Goal: Information Seeking & Learning: Learn about a topic

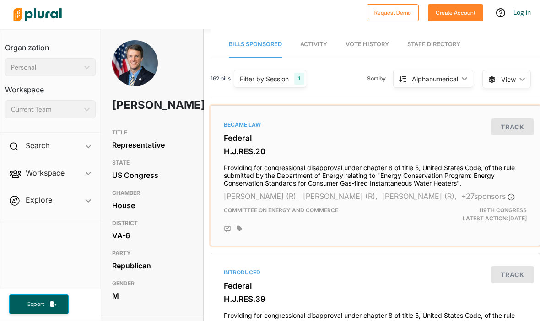
click at [505, 119] on button "Track" at bounding box center [513, 127] width 42 height 17
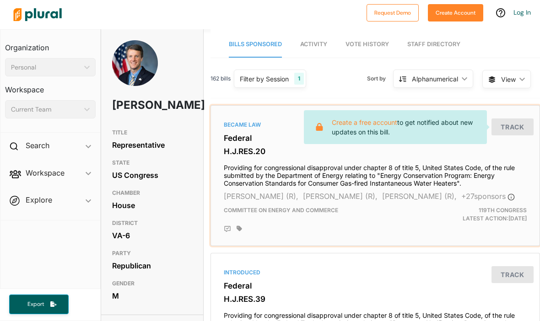
click at [290, 206] on div "Committee on Energy and Commerce" at bounding box center [322, 214] width 211 height 16
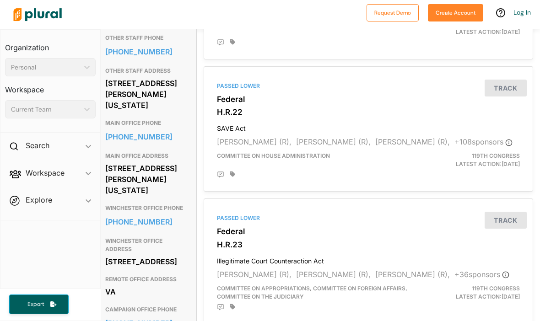
scroll to position [605, 7]
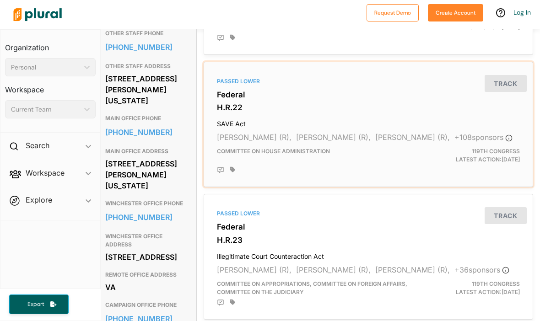
click at [226, 128] on h4 "SAVE Act" at bounding box center [368, 122] width 303 height 12
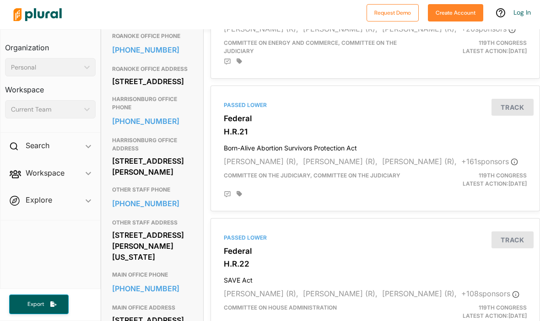
scroll to position [449, 0]
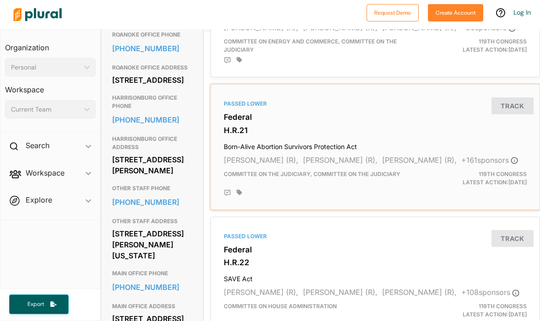
click at [232, 135] on h3 "H.R.21" at bounding box center [375, 130] width 303 height 9
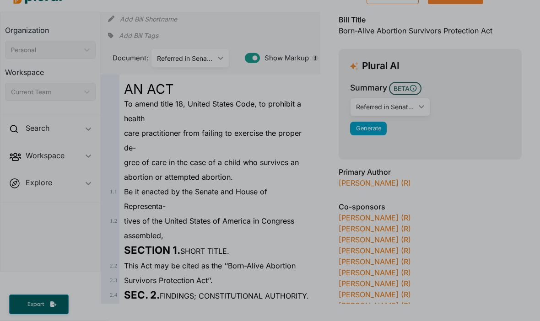
scroll to position [32, 0]
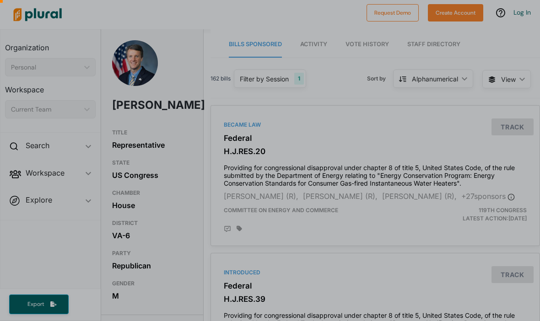
click at [297, 212] on div at bounding box center [270, 205] width 540 height 295
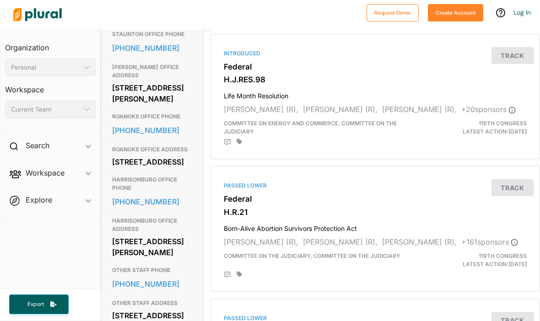
scroll to position [368, 0]
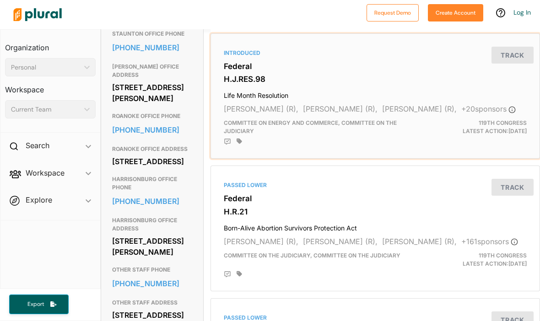
click at [258, 87] on h4 "Life Month Resolution" at bounding box center [375, 93] width 303 height 12
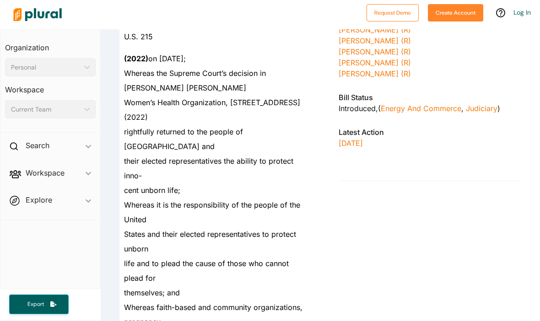
scroll to position [451, 0]
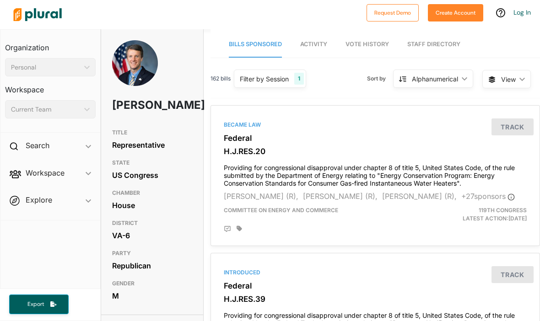
click at [463, 70] on div "Alphanumerical ic_keyboard_arrow_down" at bounding box center [433, 79] width 80 height 18
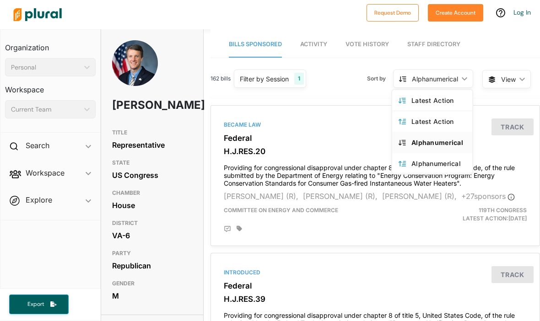
click at [454, 70] on div "Alphanumerical ic_keyboard_arrow_down" at bounding box center [433, 79] width 80 height 18
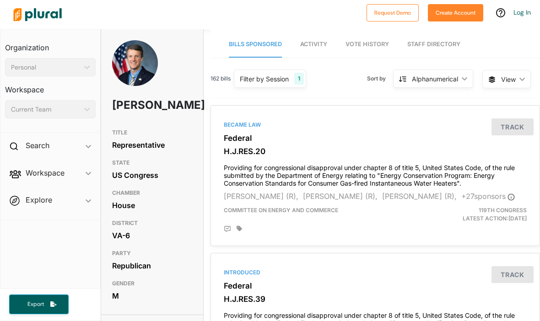
click at [319, 41] on span "Activity" at bounding box center [313, 44] width 27 height 7
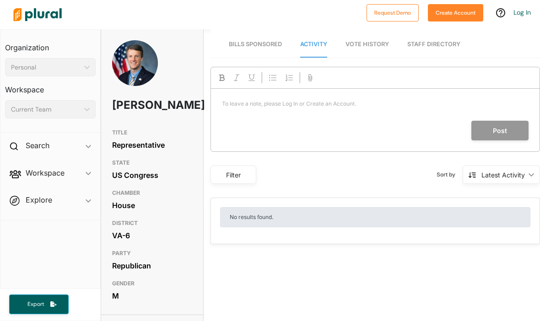
click at [255, 41] on span "Bills Sponsored" at bounding box center [255, 44] width 53 height 7
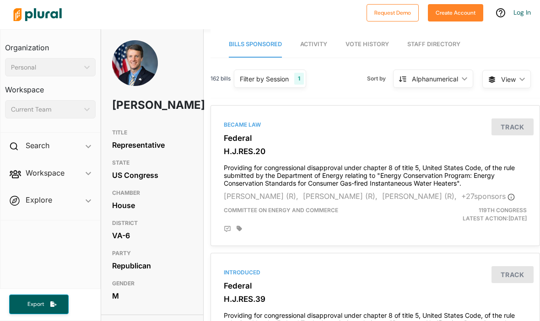
click at [517, 70] on span "View ic_keyboard_arrow_down" at bounding box center [506, 79] width 49 height 18
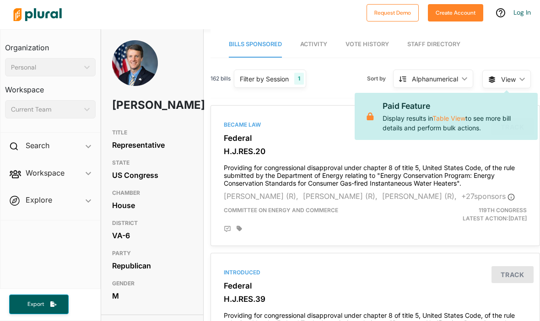
click at [522, 70] on span "View ic_keyboard_arrow_down" at bounding box center [506, 79] width 49 height 18
click at [457, 74] on div "Alphanumerical" at bounding box center [435, 79] width 46 height 10
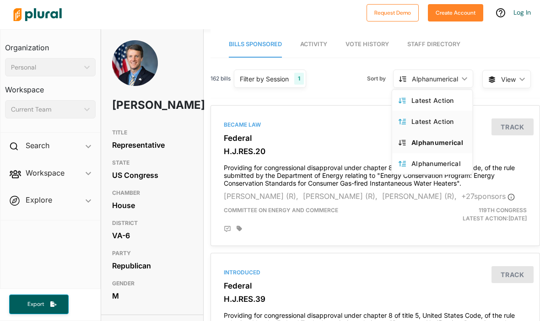
click at [440, 118] on div "Latest Action" at bounding box center [438, 122] width 54 height 8
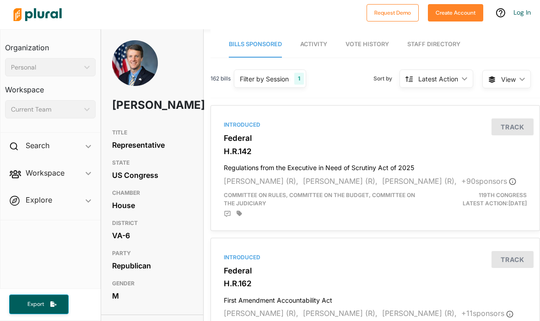
click at [296, 73] on div "1" at bounding box center [299, 79] width 10 height 12
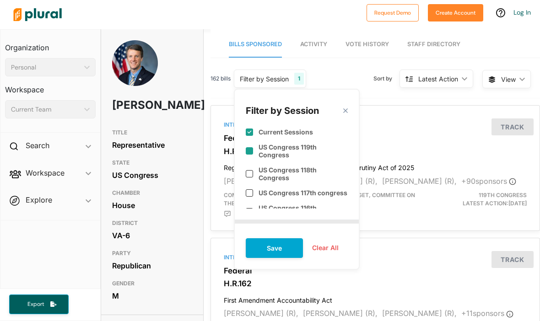
click at [253, 147] on input "checkbox" at bounding box center [249, 150] width 7 height 7
checkbox input "true"
click at [290, 238] on button "Save" at bounding box center [274, 248] width 57 height 20
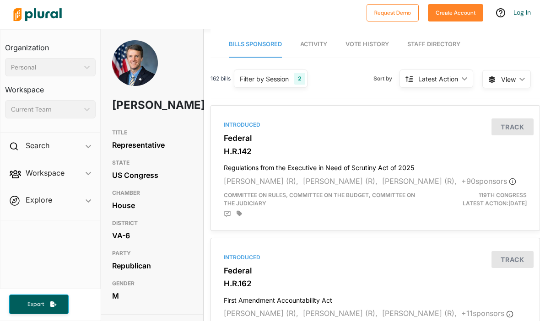
click at [296, 73] on div "2" at bounding box center [299, 79] width 11 height 12
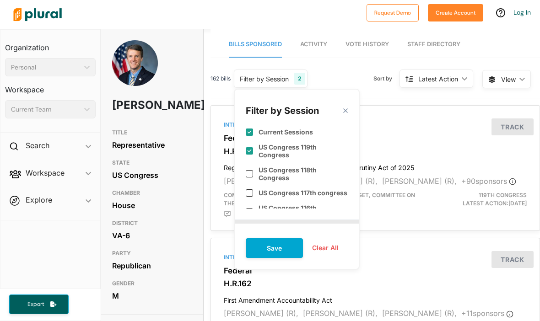
click at [255, 117] on div "Current Sessions" at bounding box center [297, 128] width 102 height 22
checkbox input "false"
click at [251, 170] on input "checkbox" at bounding box center [249, 173] width 7 height 7
checkbox input "true"
click at [277, 238] on button "Save" at bounding box center [274, 248] width 57 height 20
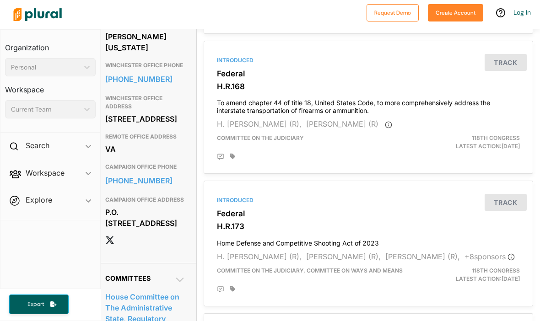
scroll to position [744, 7]
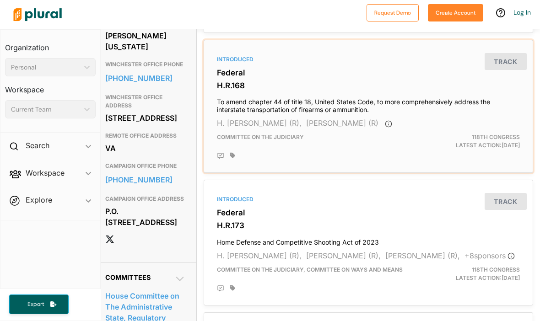
click at [242, 114] on h4 "To amend chapter 44 of title 18, United States Code, to more comprehensively ad…" at bounding box center [368, 104] width 303 height 20
